Goal: Task Accomplishment & Management: Manage account settings

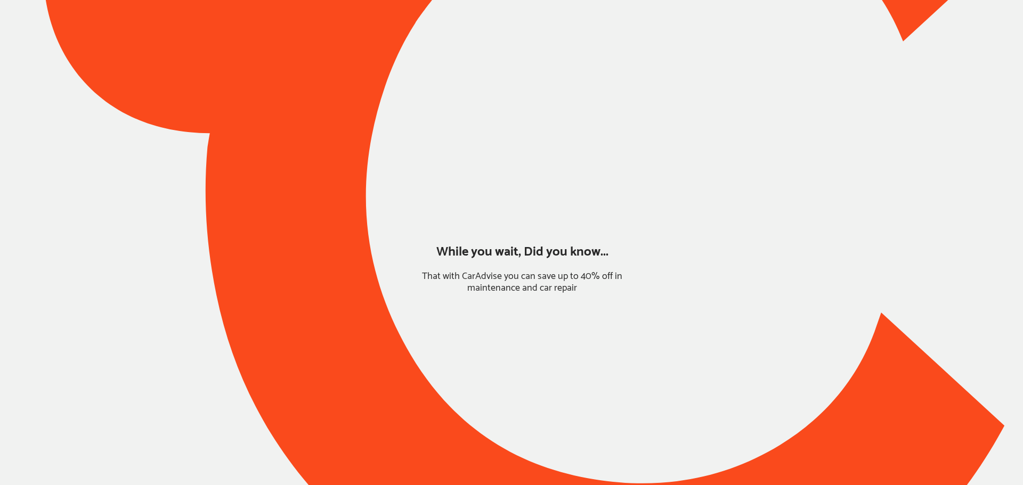
type input "*****"
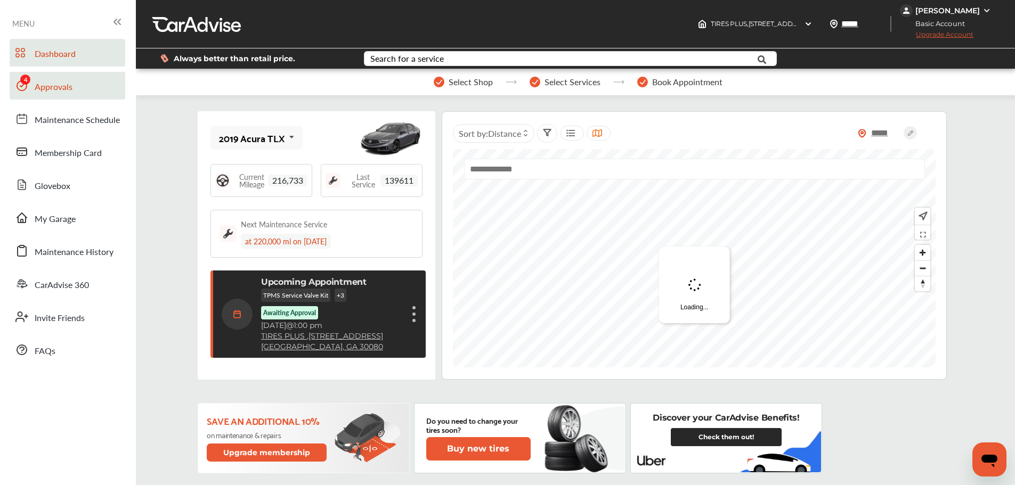
click at [23, 72] on link "Approvals" at bounding box center [68, 86] width 116 height 28
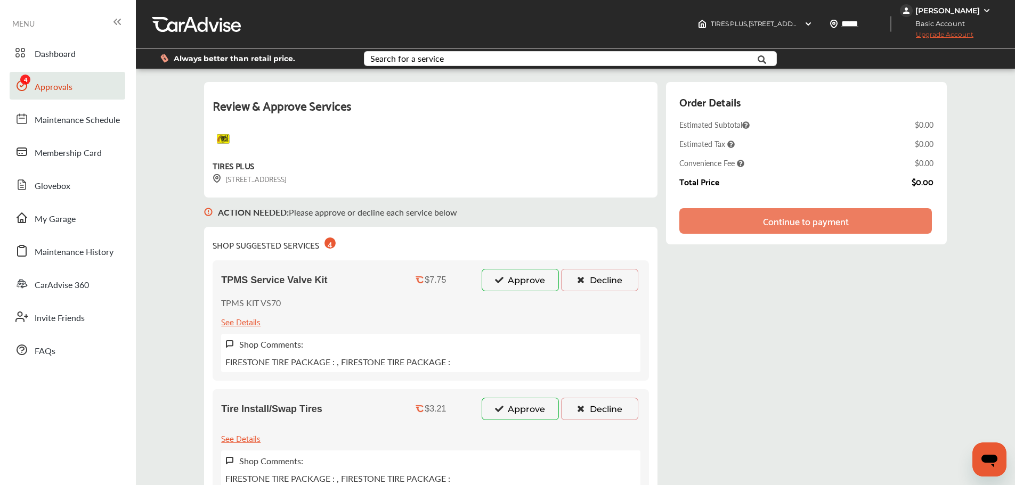
click at [510, 281] on button "Approve" at bounding box center [520, 280] width 77 height 22
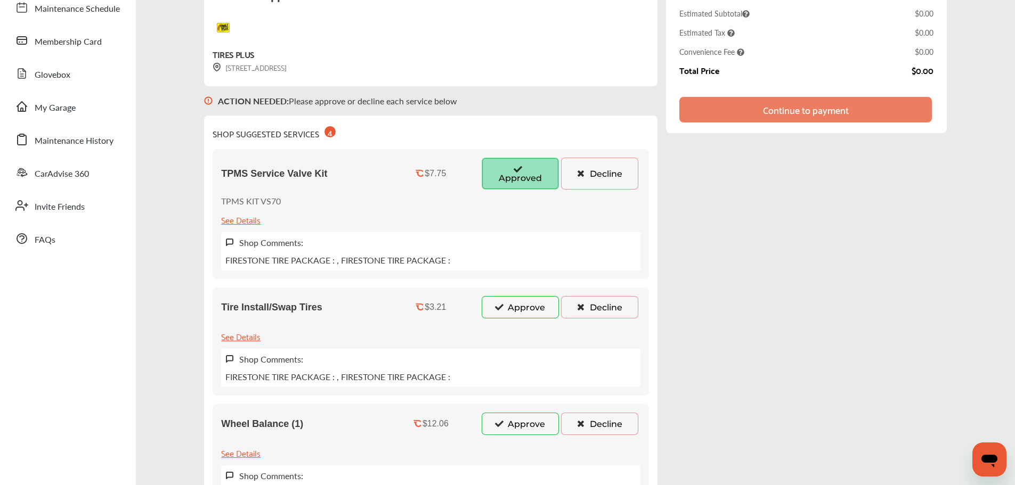
scroll to position [213, 0]
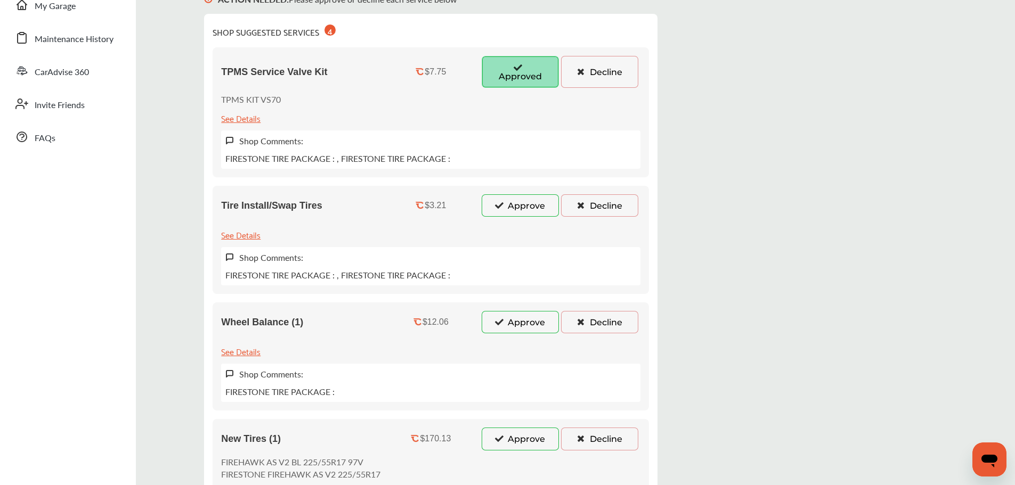
click at [519, 202] on button "Approve" at bounding box center [520, 205] width 77 height 22
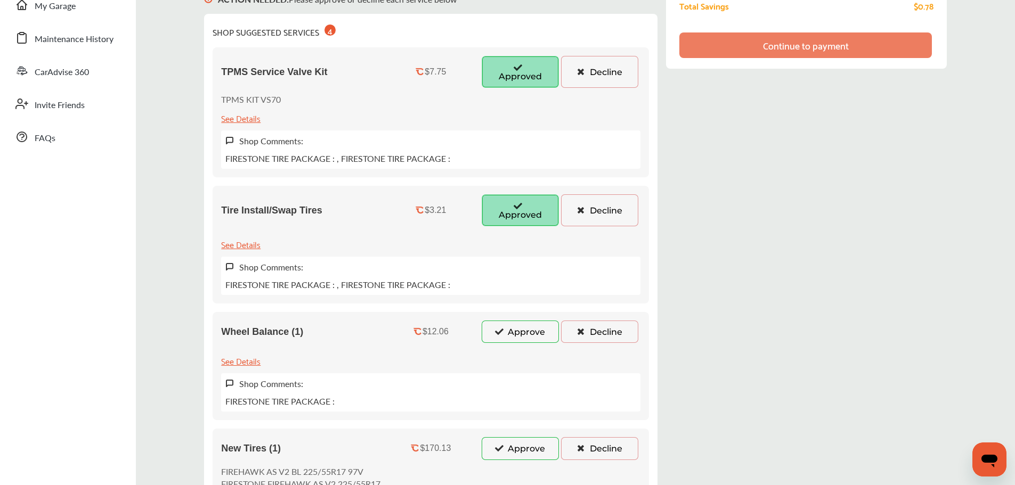
click at [515, 335] on button "Approve" at bounding box center [520, 332] width 77 height 22
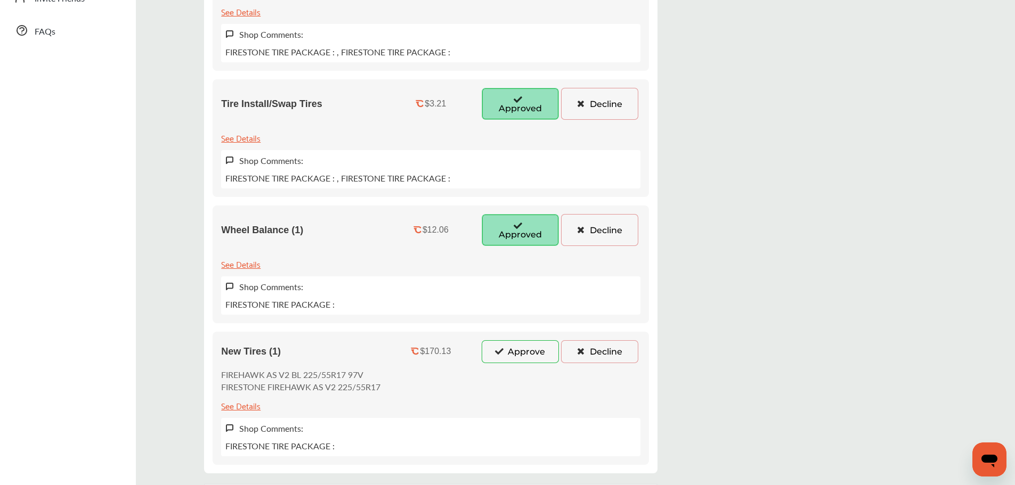
click at [514, 340] on div "New Tires (1) $170.13 Approve Decline FIREHAWK AS V2 BL 225/55R17 97V FIRESTONE…" at bounding box center [431, 398] width 436 height 133
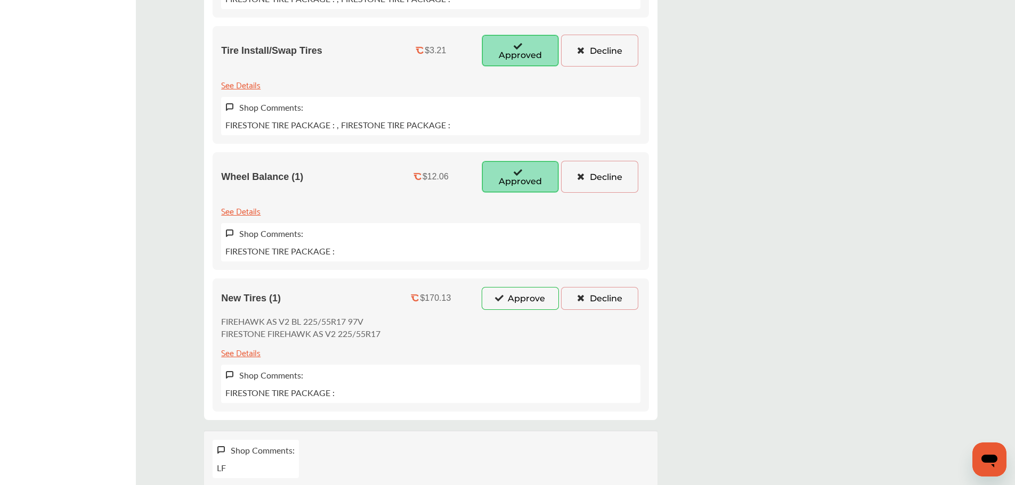
click at [513, 302] on button "Approve" at bounding box center [520, 298] width 77 height 22
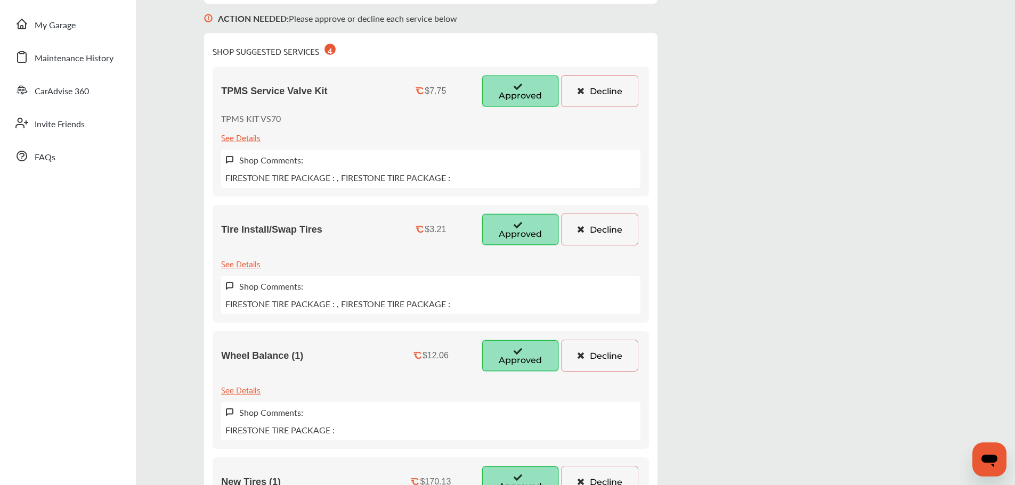
scroll to position [0, 0]
